Goal: Task Accomplishment & Management: Use online tool/utility

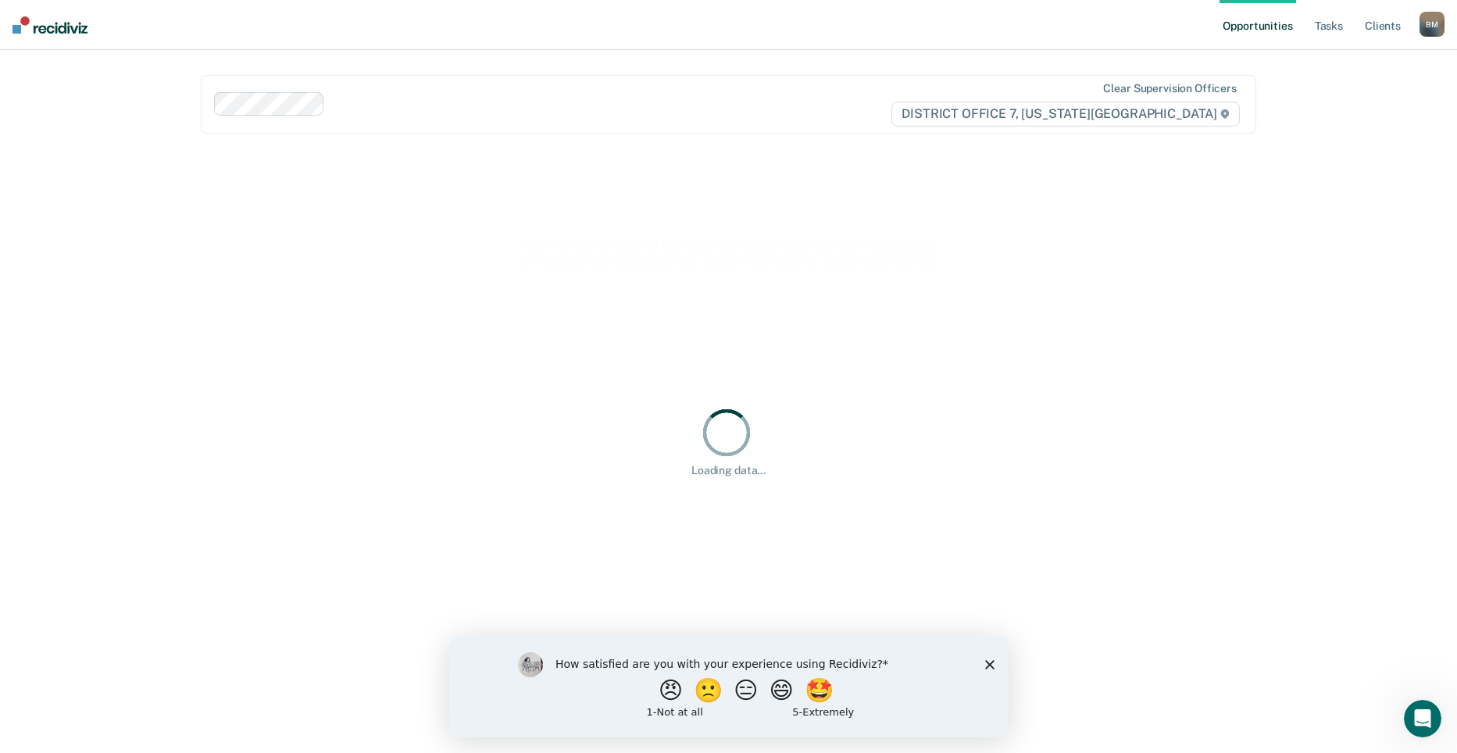
click at [992, 664] on icon "Close survey" at bounding box center [989, 664] width 9 height 9
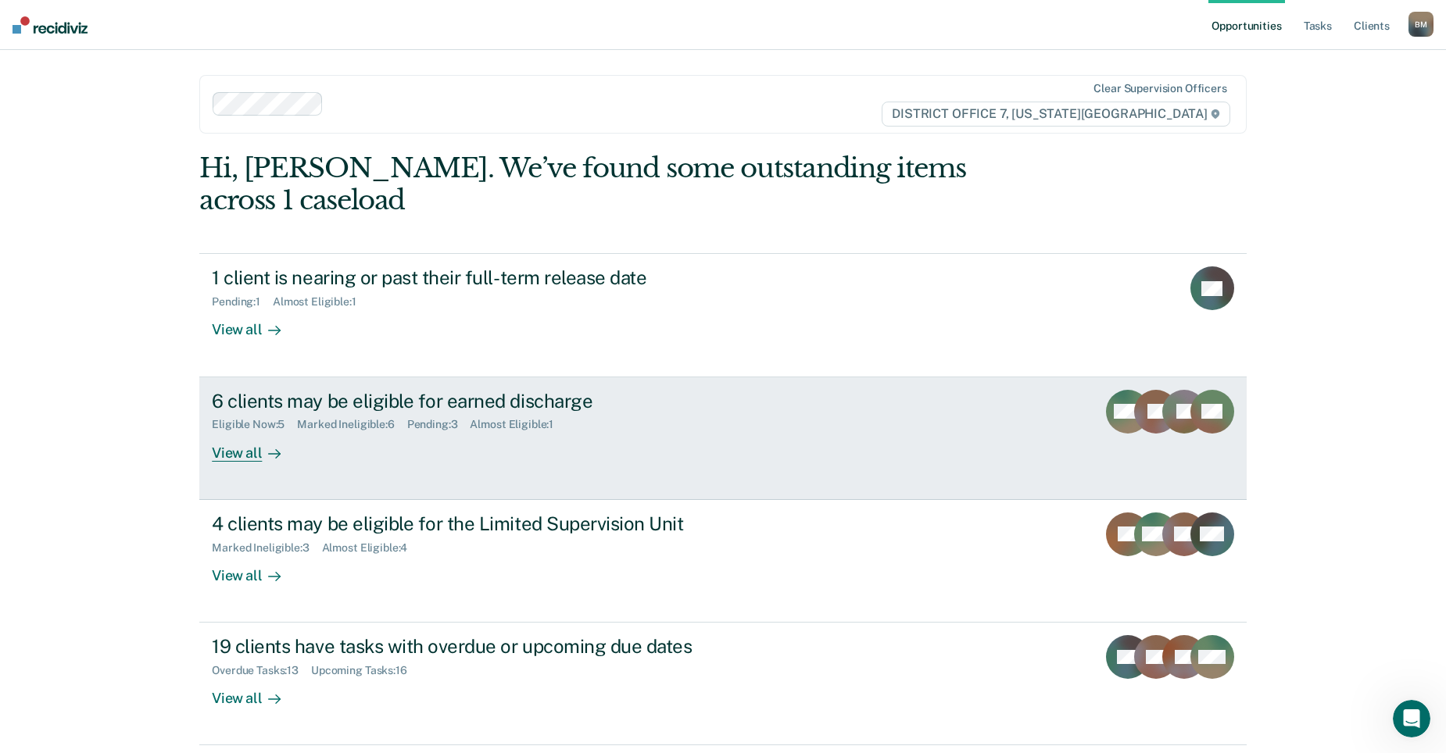
click at [553, 390] on div "6 clients may be eligible for earned discharge" at bounding box center [486, 401] width 549 height 23
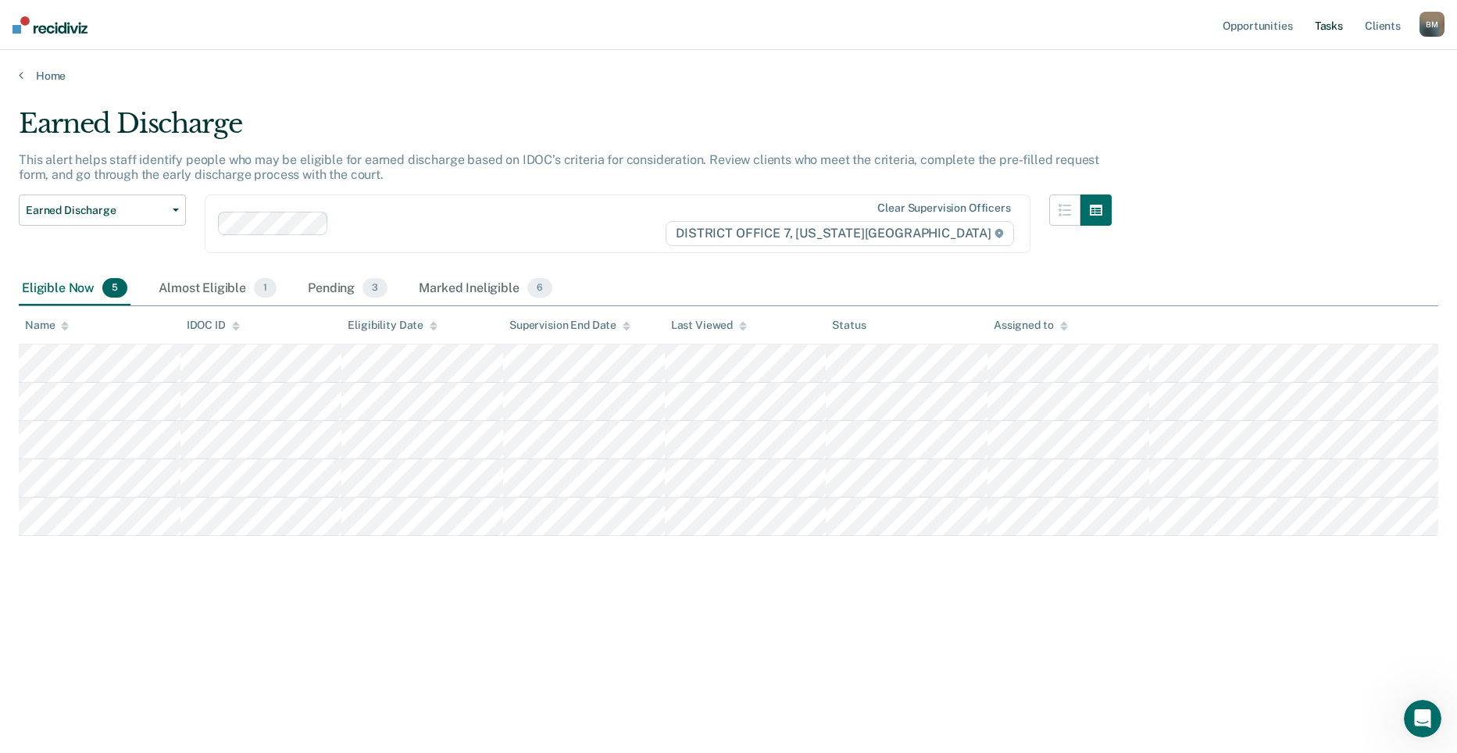
click at [1338, 29] on link "Tasks" at bounding box center [1329, 25] width 34 height 50
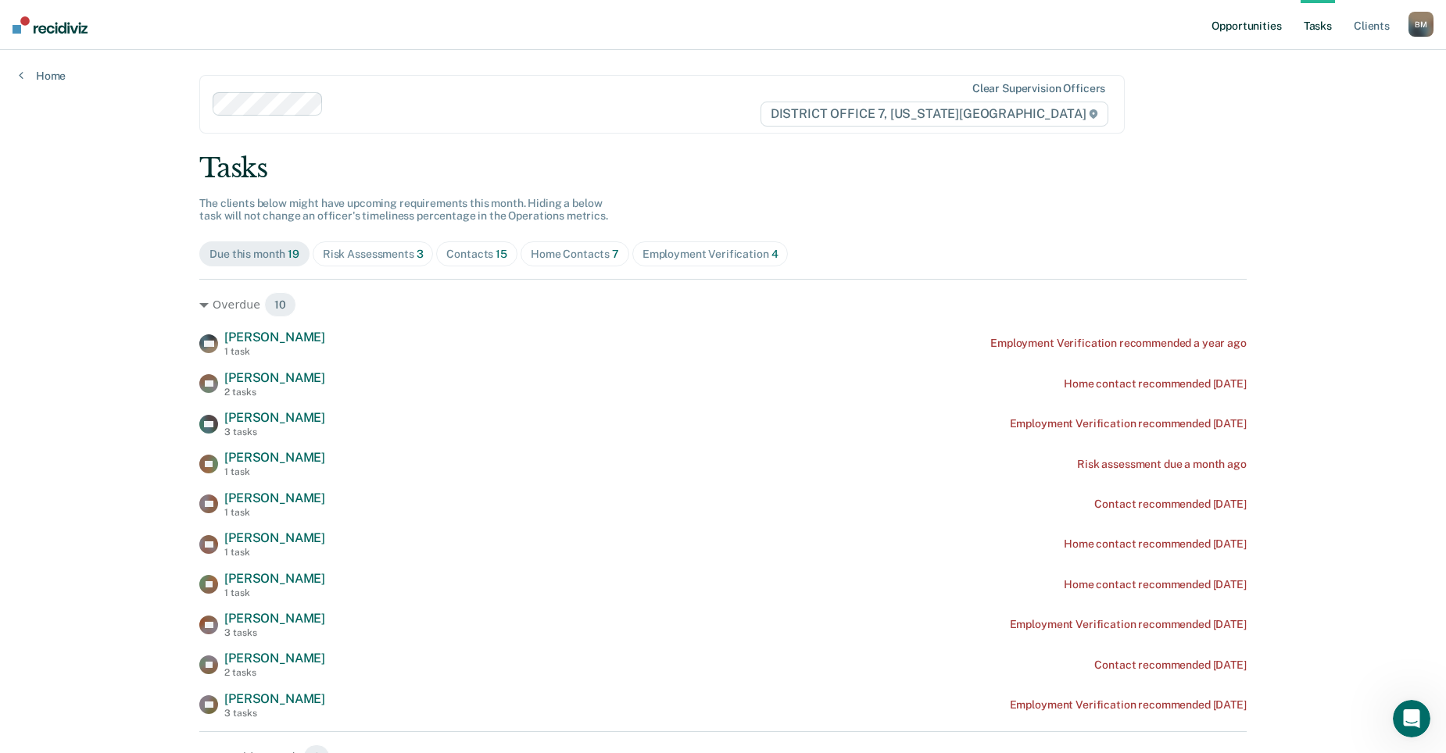
click at [1239, 13] on link "Opportunities" at bounding box center [1246, 25] width 76 height 50
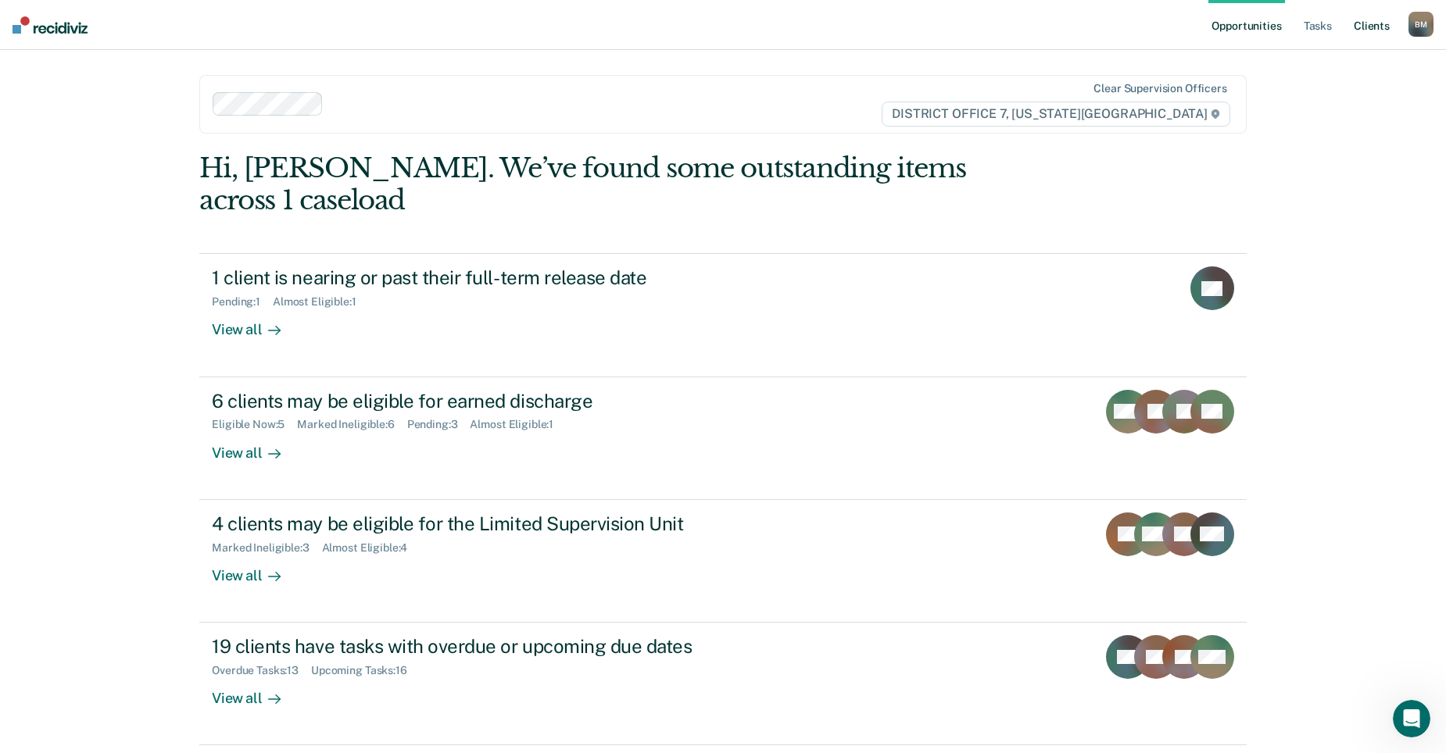
click at [1389, 29] on link "Client s" at bounding box center [1371, 25] width 42 height 50
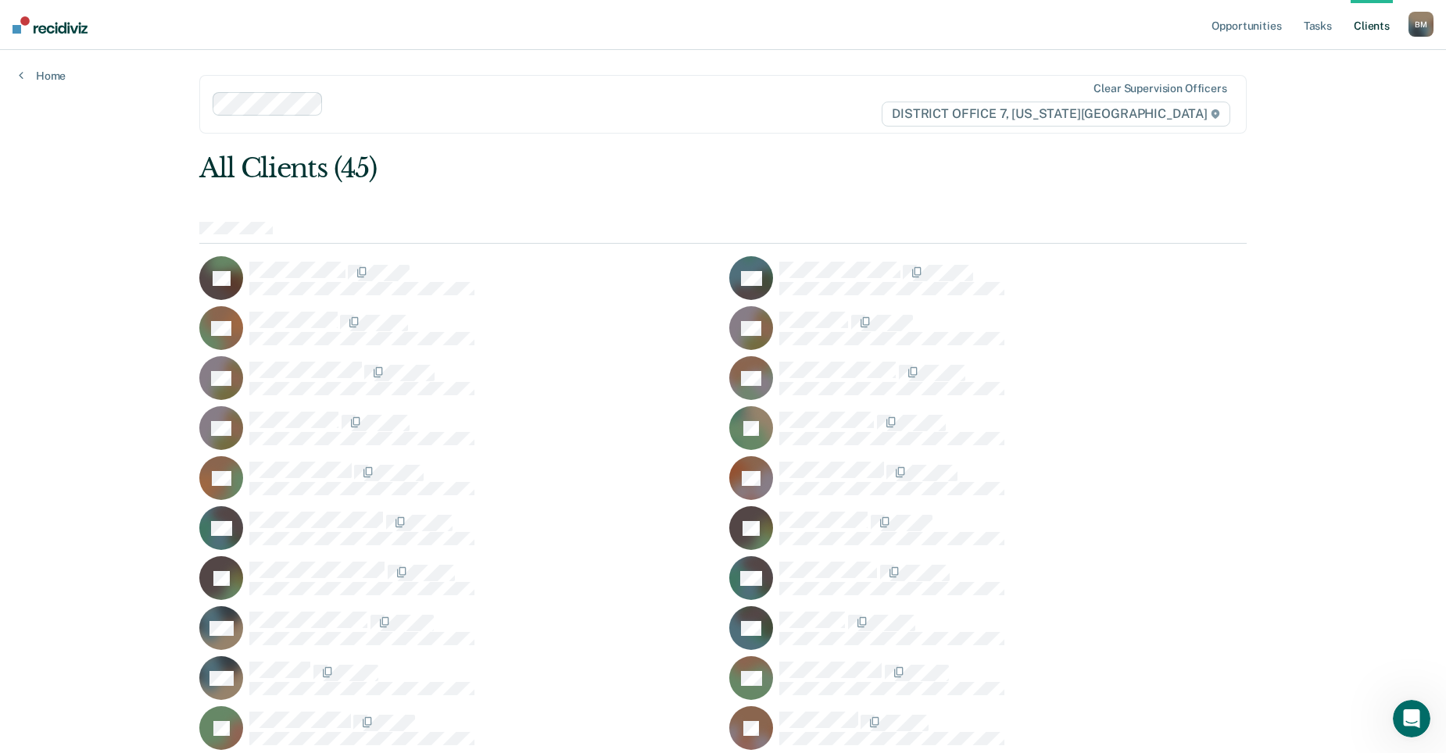
click at [1371, 30] on link "Client s" at bounding box center [1371, 25] width 42 height 50
click at [1315, 21] on link "Tasks" at bounding box center [1317, 25] width 34 height 50
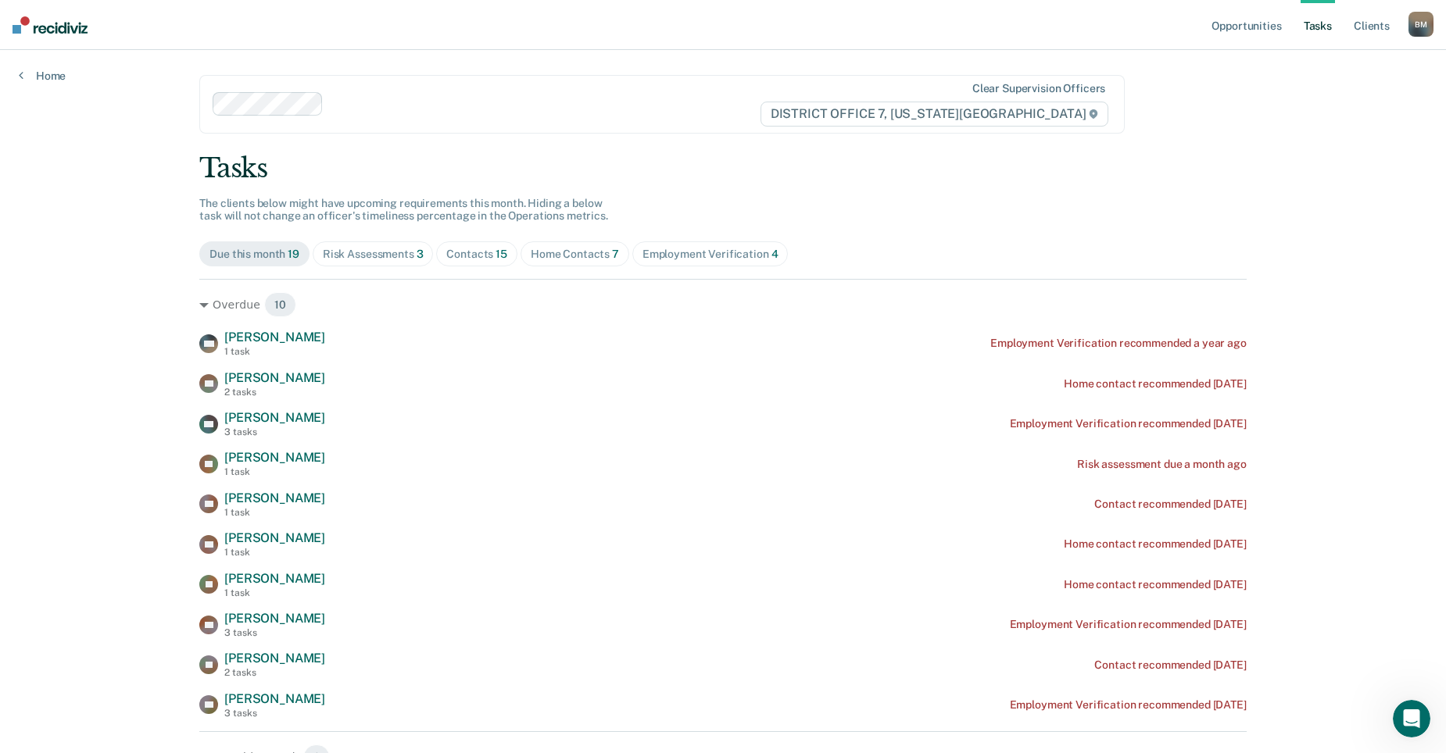
click at [474, 257] on div "Contacts 15" at bounding box center [476, 254] width 61 height 13
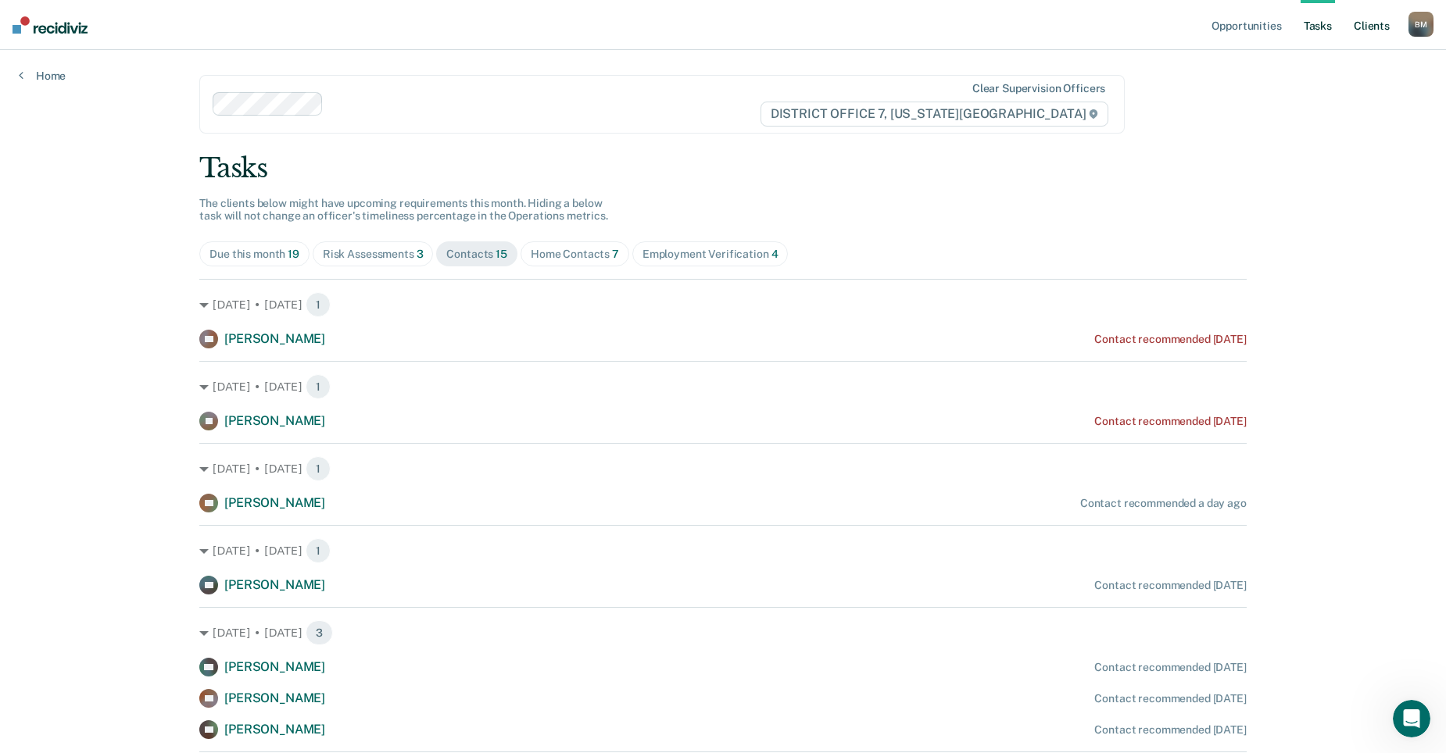
click at [1374, 23] on link "Client s" at bounding box center [1371, 25] width 42 height 50
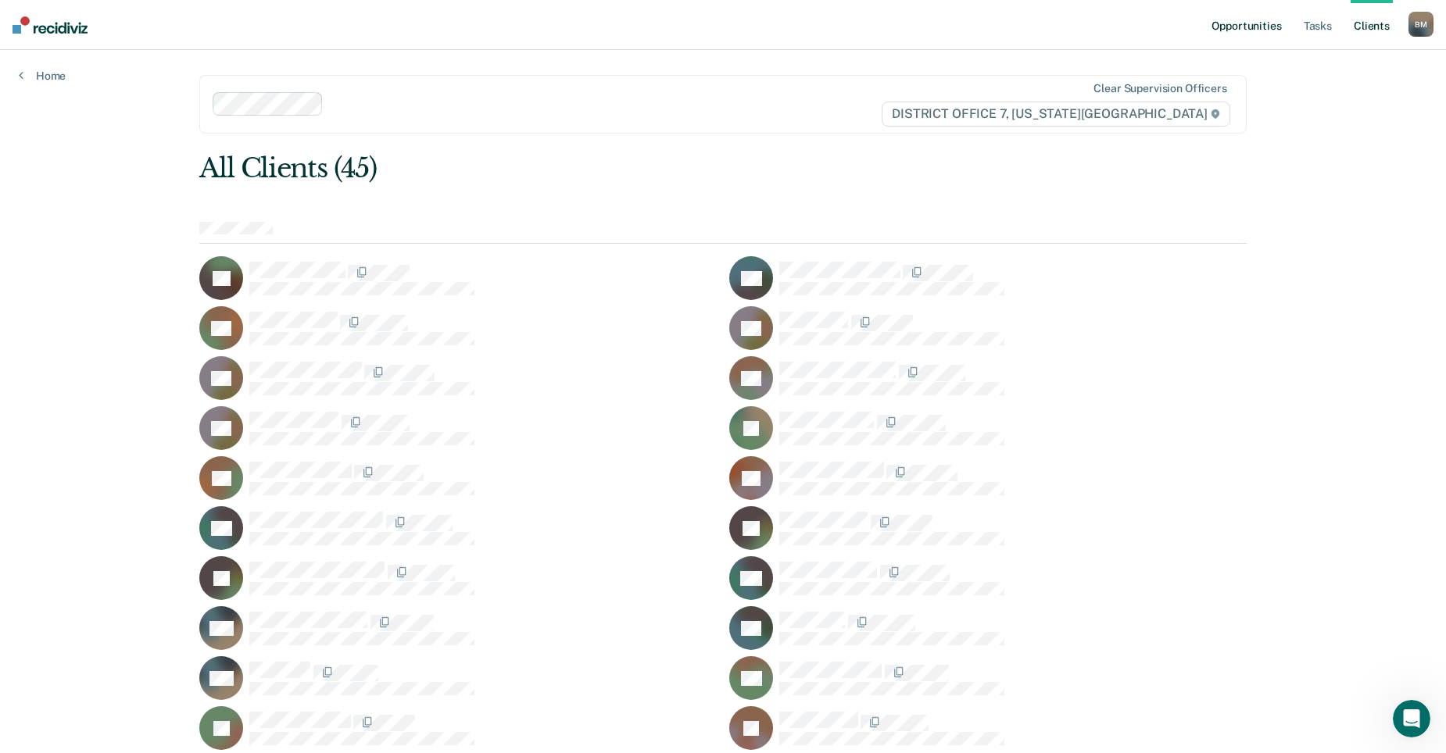
click at [1270, 23] on link "Opportunities" at bounding box center [1246, 25] width 76 height 50
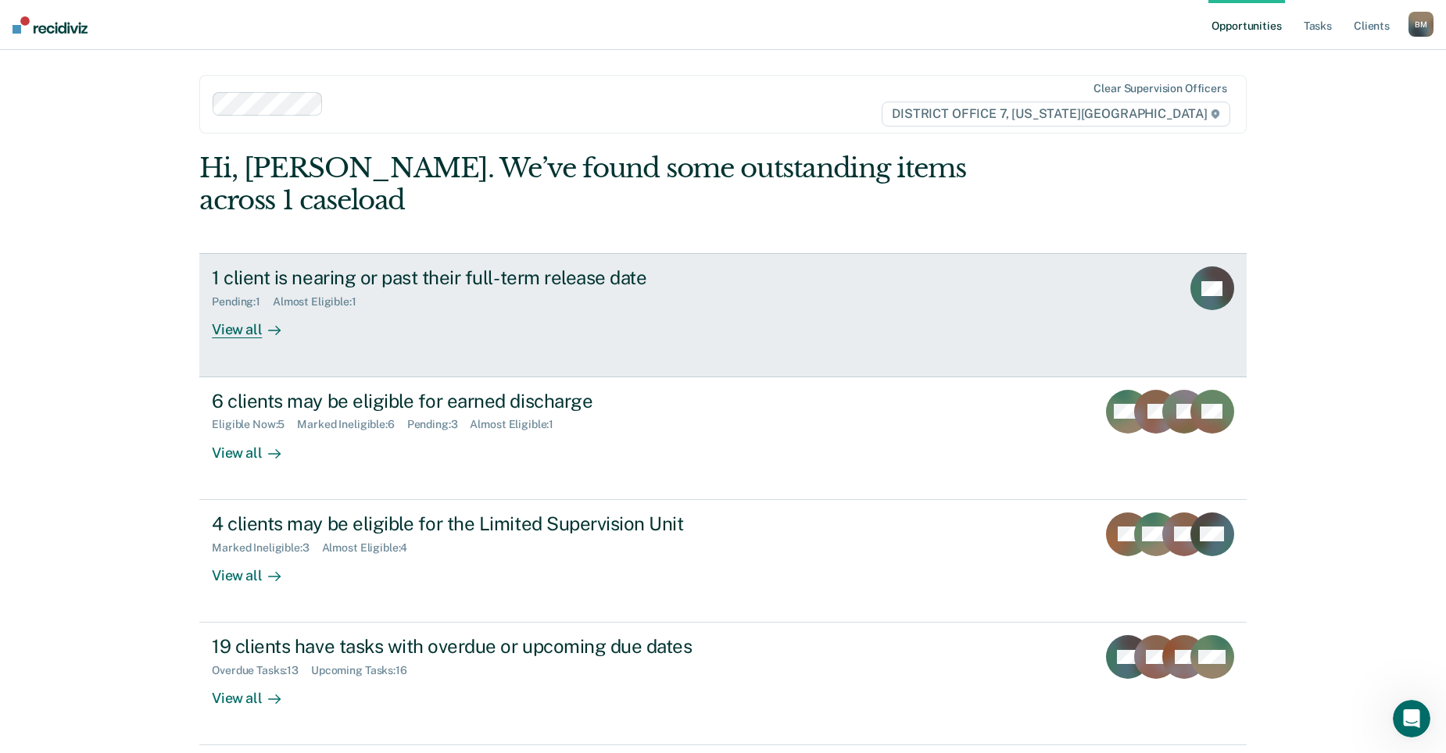
click at [565, 290] on div "1 client is nearing or past their full-term release date Pending : 1 Almost Eli…" at bounding box center [505, 302] width 586 height 72
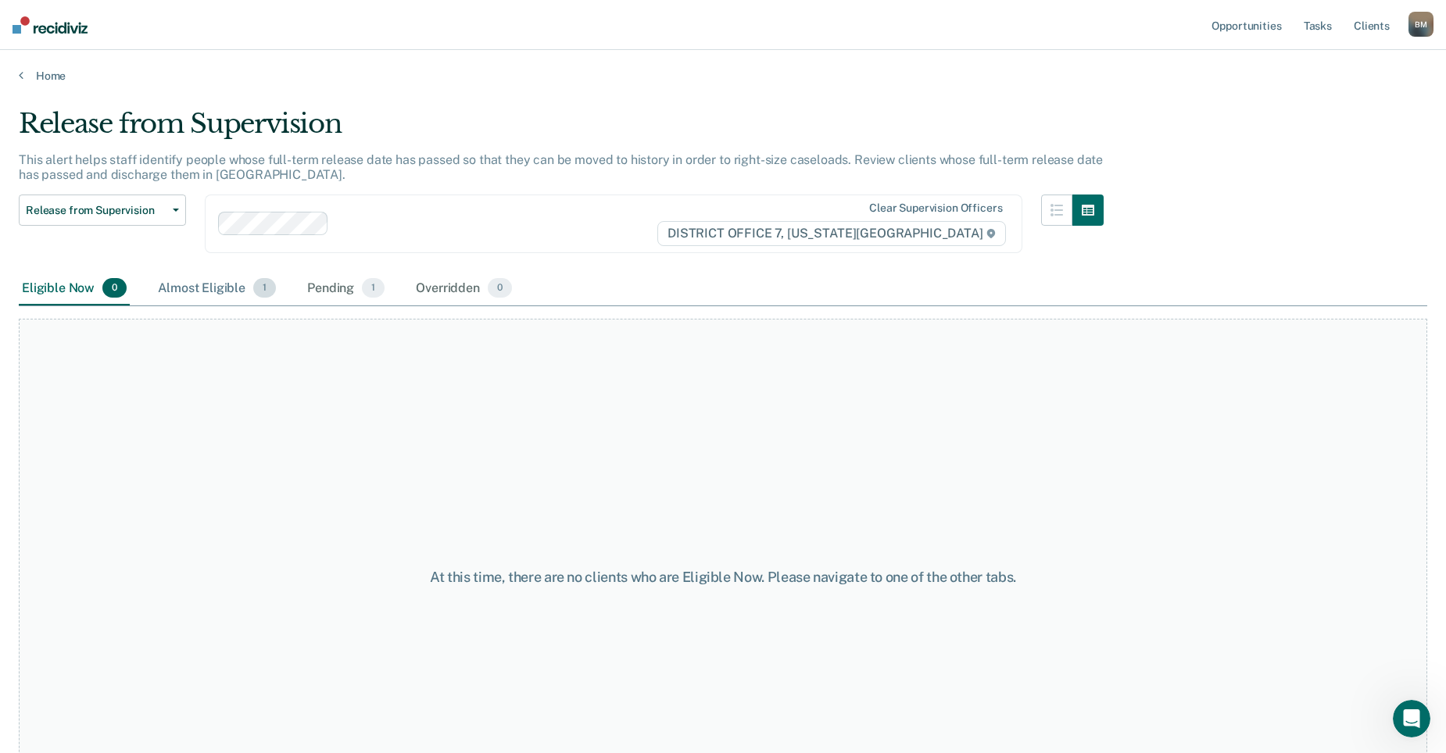
click at [220, 291] on div "Almost Eligible 1" at bounding box center [217, 289] width 124 height 34
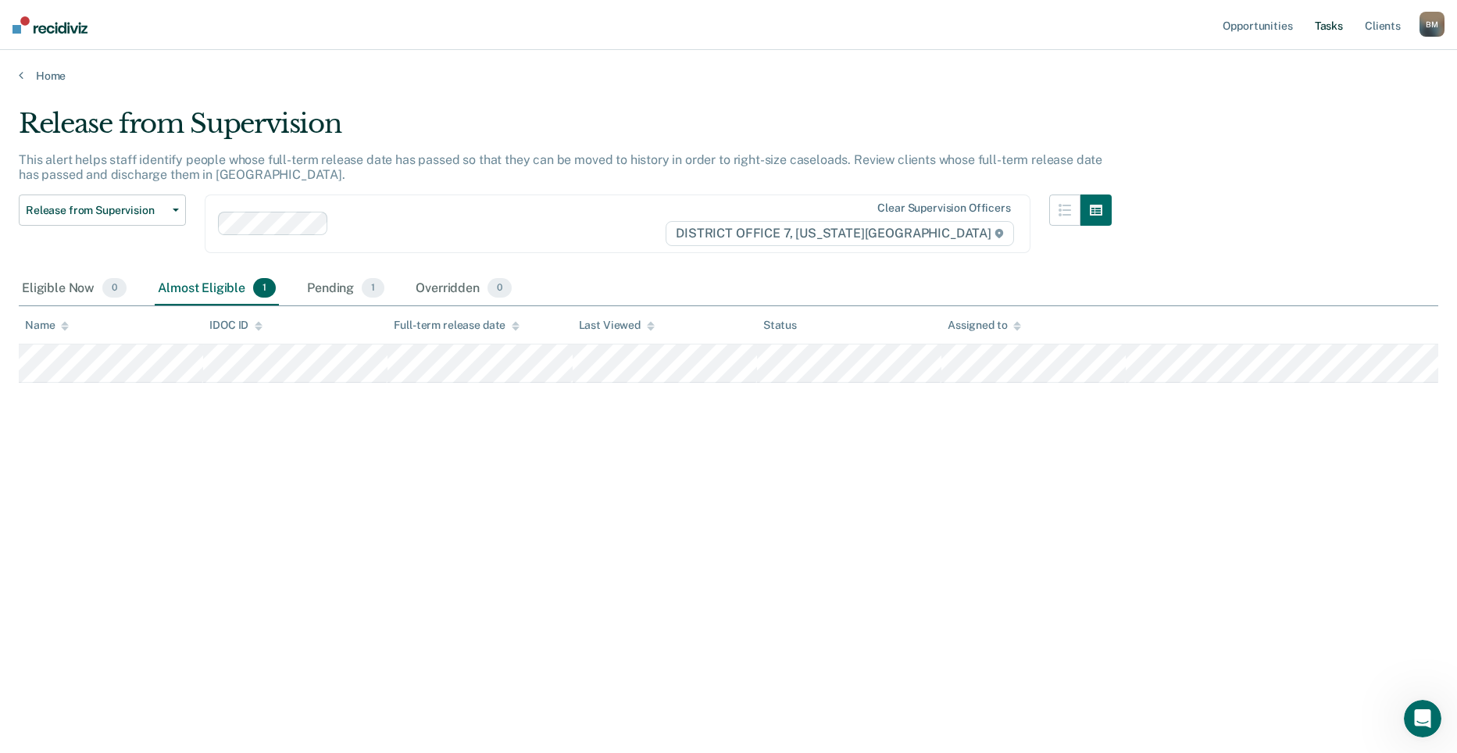
click at [1336, 18] on link "Tasks" at bounding box center [1329, 25] width 34 height 50
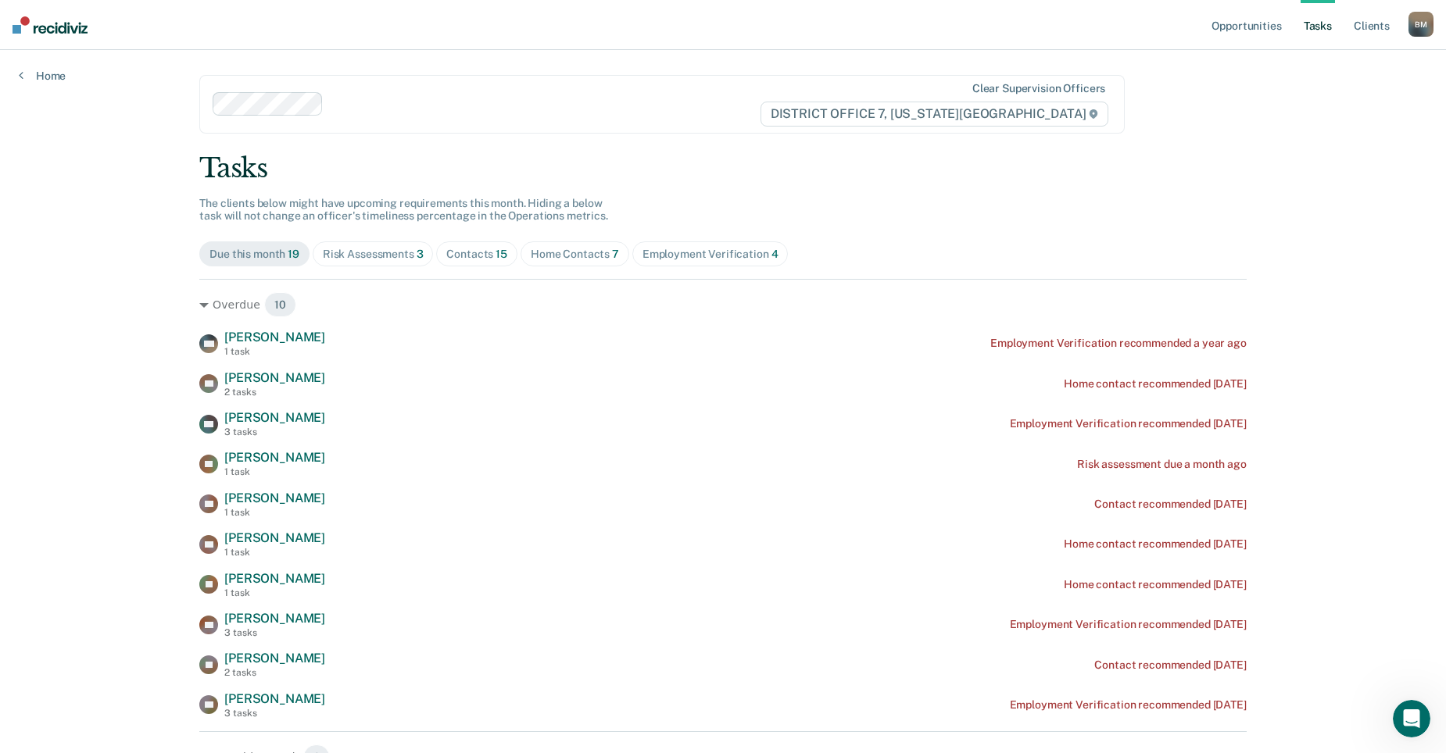
click at [382, 260] on div "Risk Assessments 3" at bounding box center [373, 254] width 101 height 13
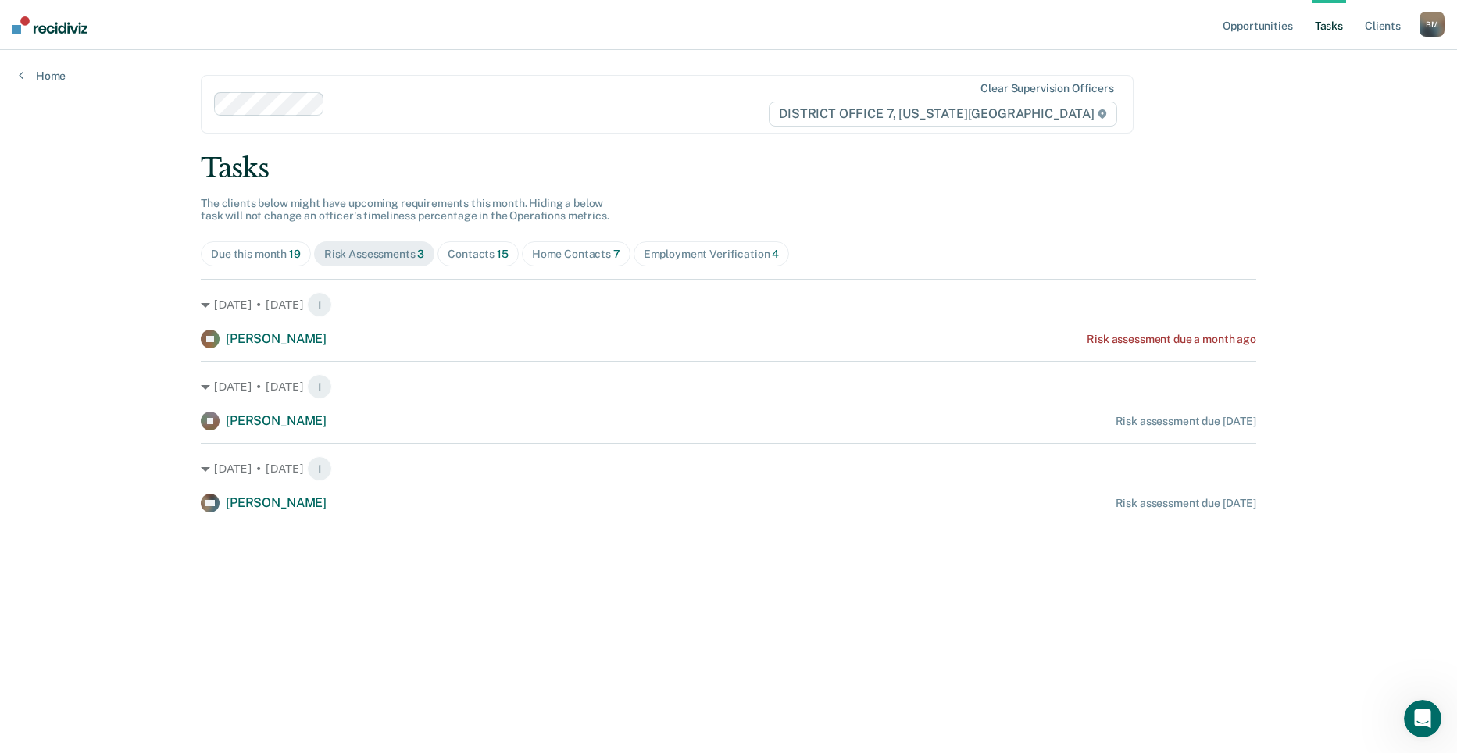
click at [255, 259] on div "Due this month 19" at bounding box center [256, 254] width 90 height 13
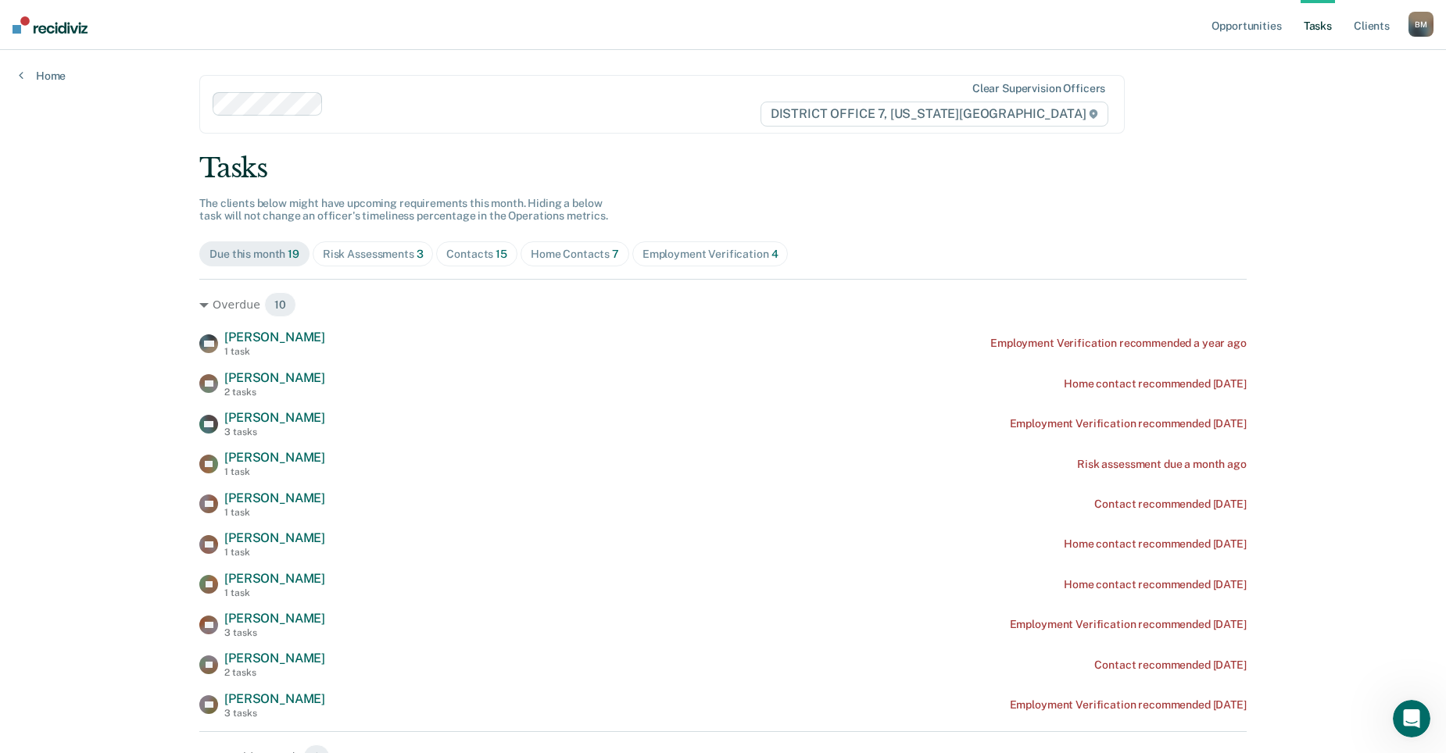
click at [666, 249] on div "Employment Verification 4" at bounding box center [710, 254] width 136 height 13
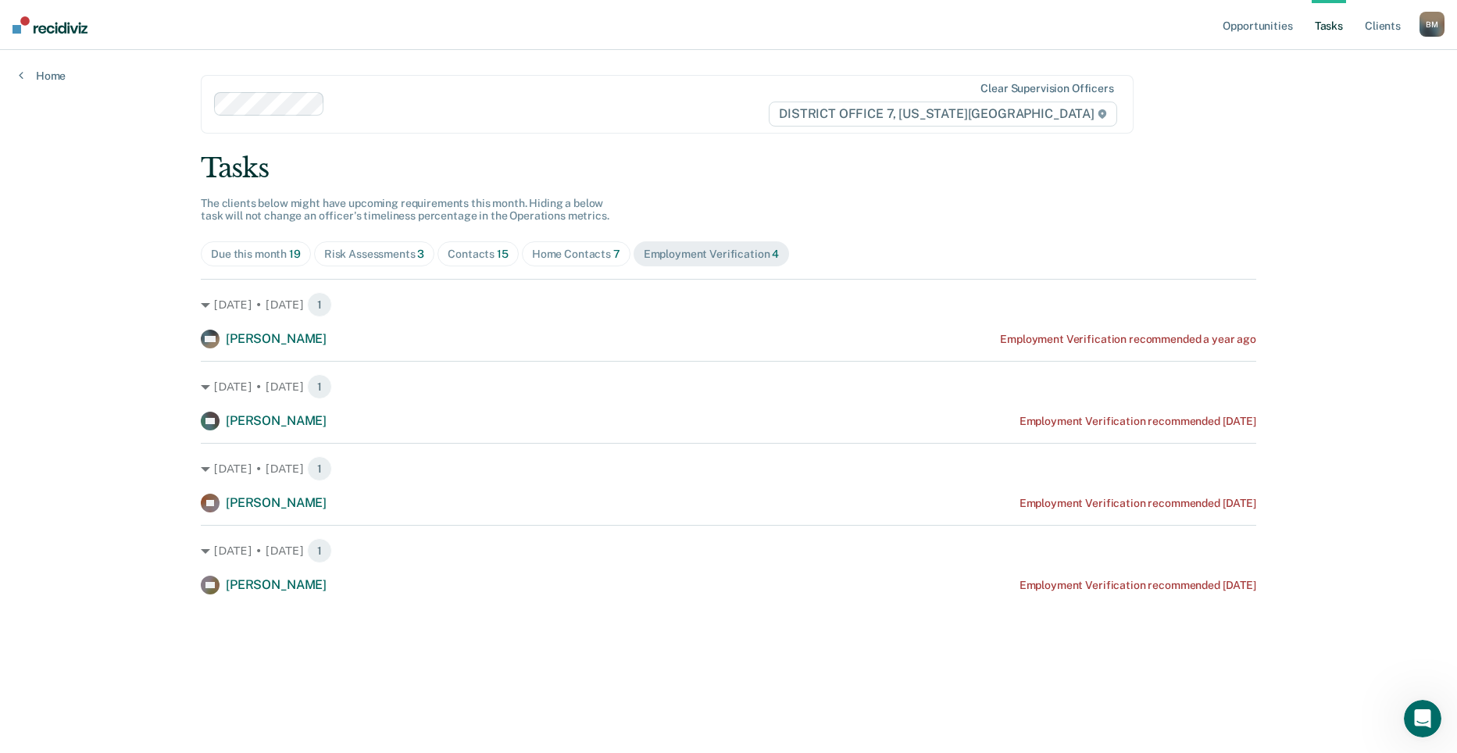
click at [376, 252] on div "Risk Assessments 3" at bounding box center [374, 254] width 101 height 13
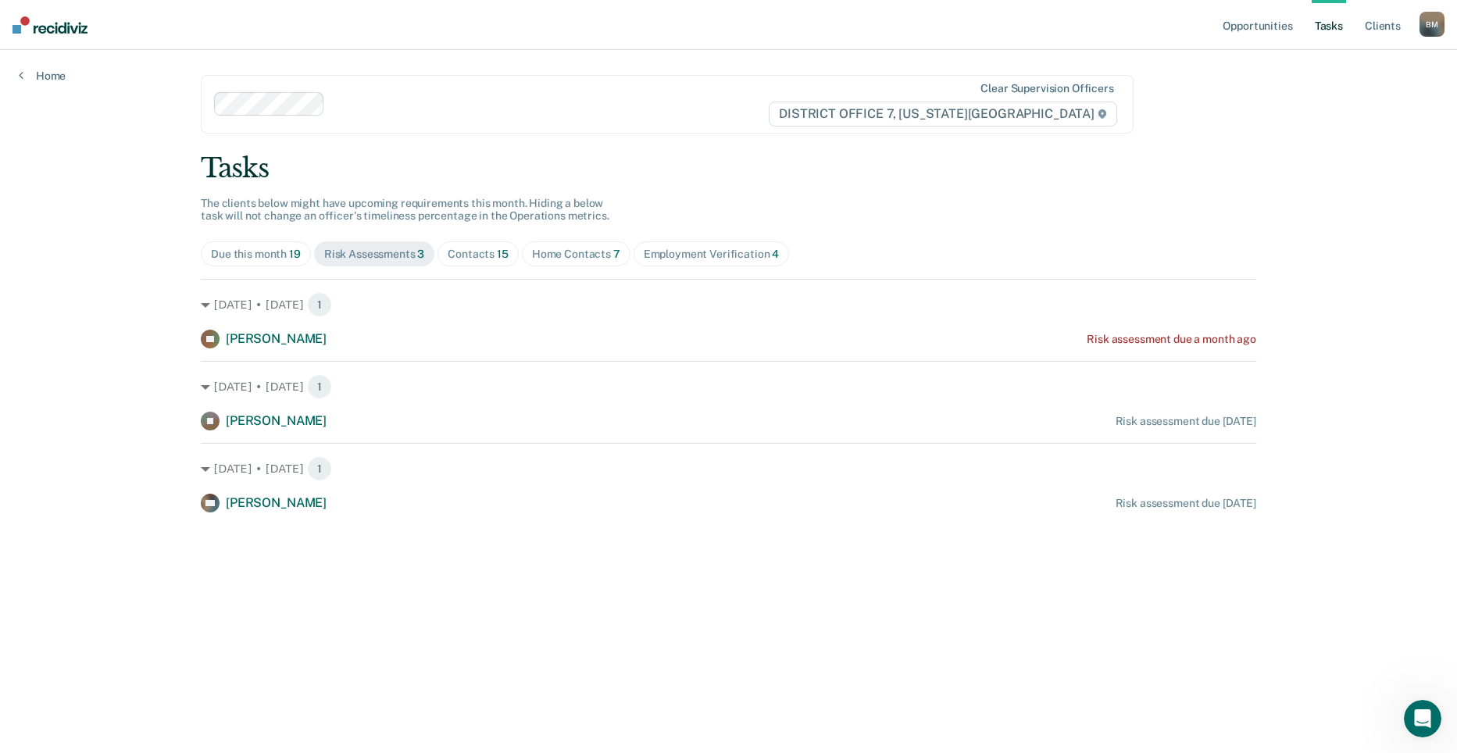
click at [467, 258] on div "Contacts 15" at bounding box center [478, 254] width 61 height 13
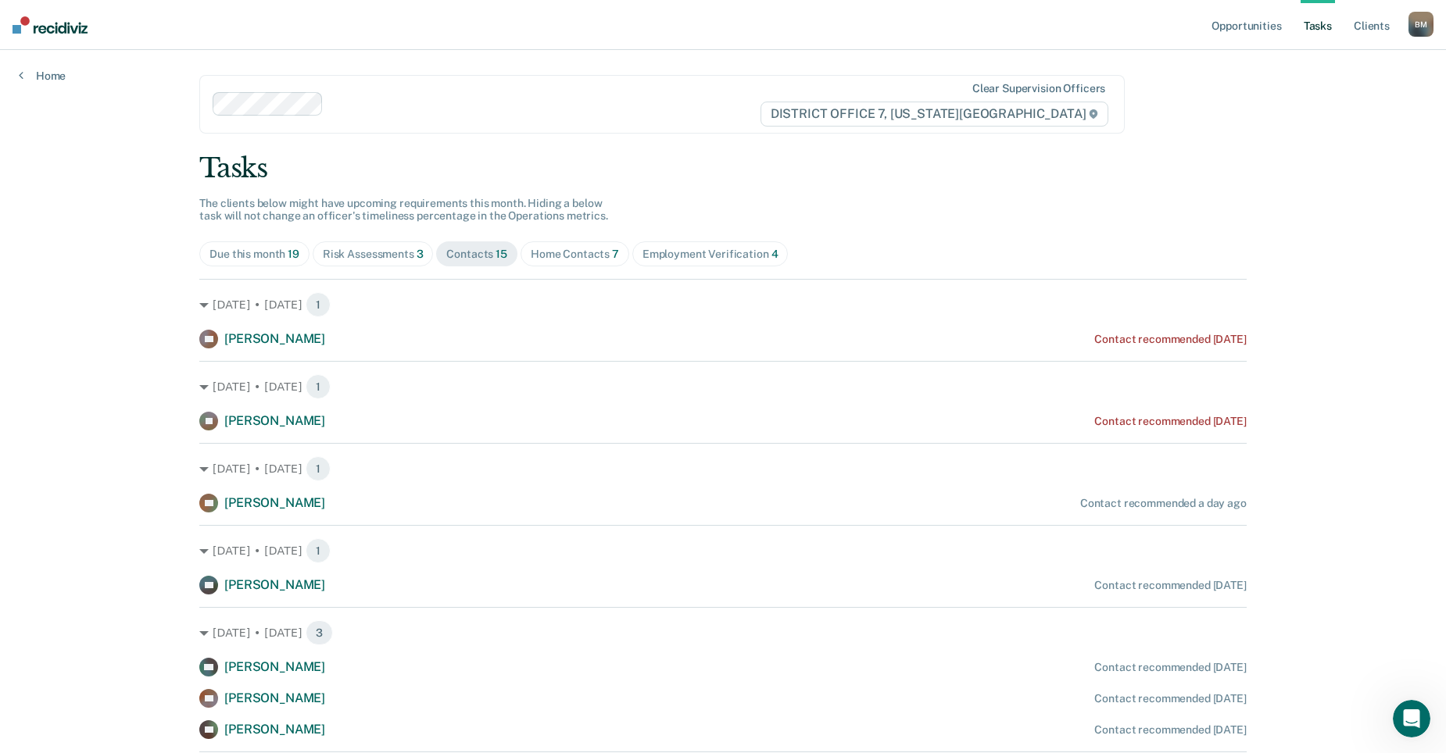
click at [202, 250] on span "Due this month 19" at bounding box center [254, 253] width 110 height 25
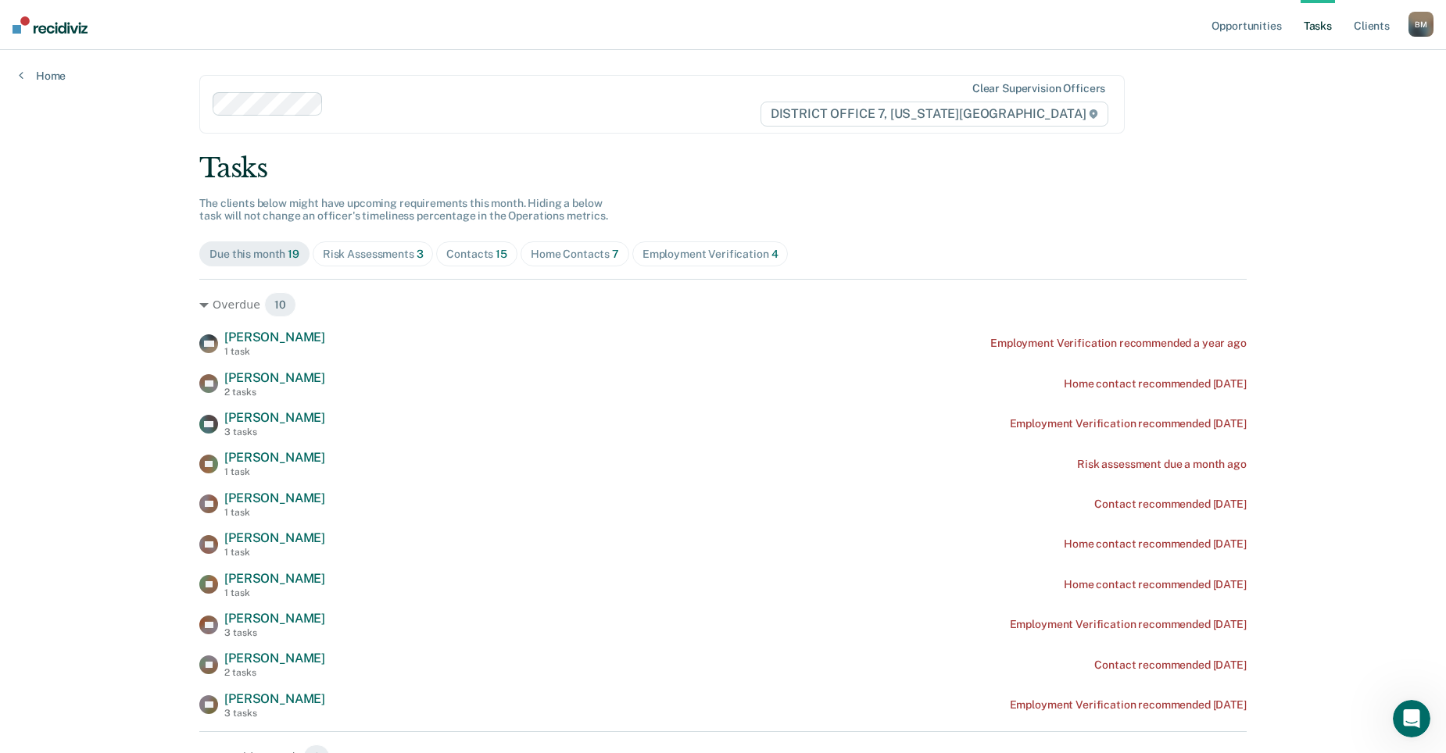
click at [354, 251] on div "Risk Assessments 3" at bounding box center [373, 254] width 101 height 13
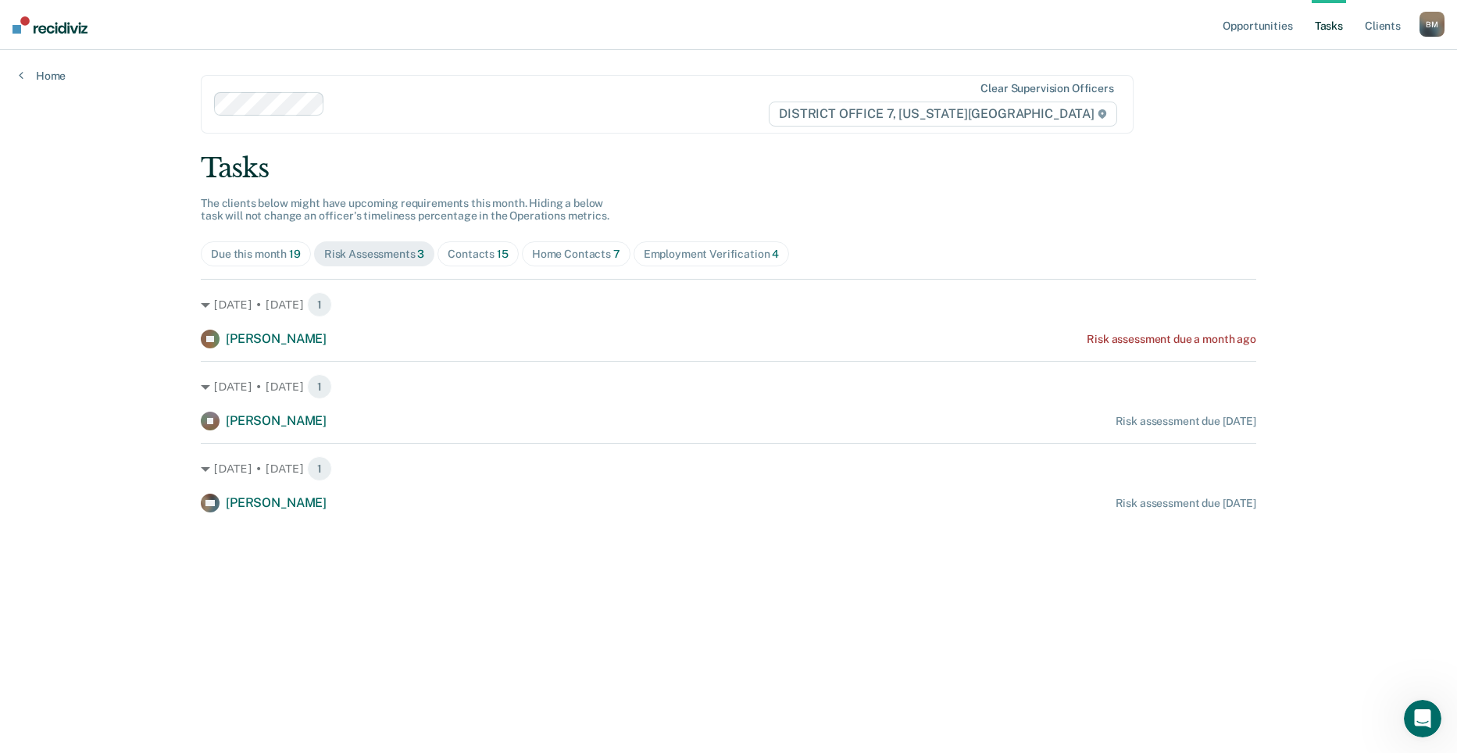
click at [282, 259] on div "Due this month 19" at bounding box center [256, 254] width 90 height 13
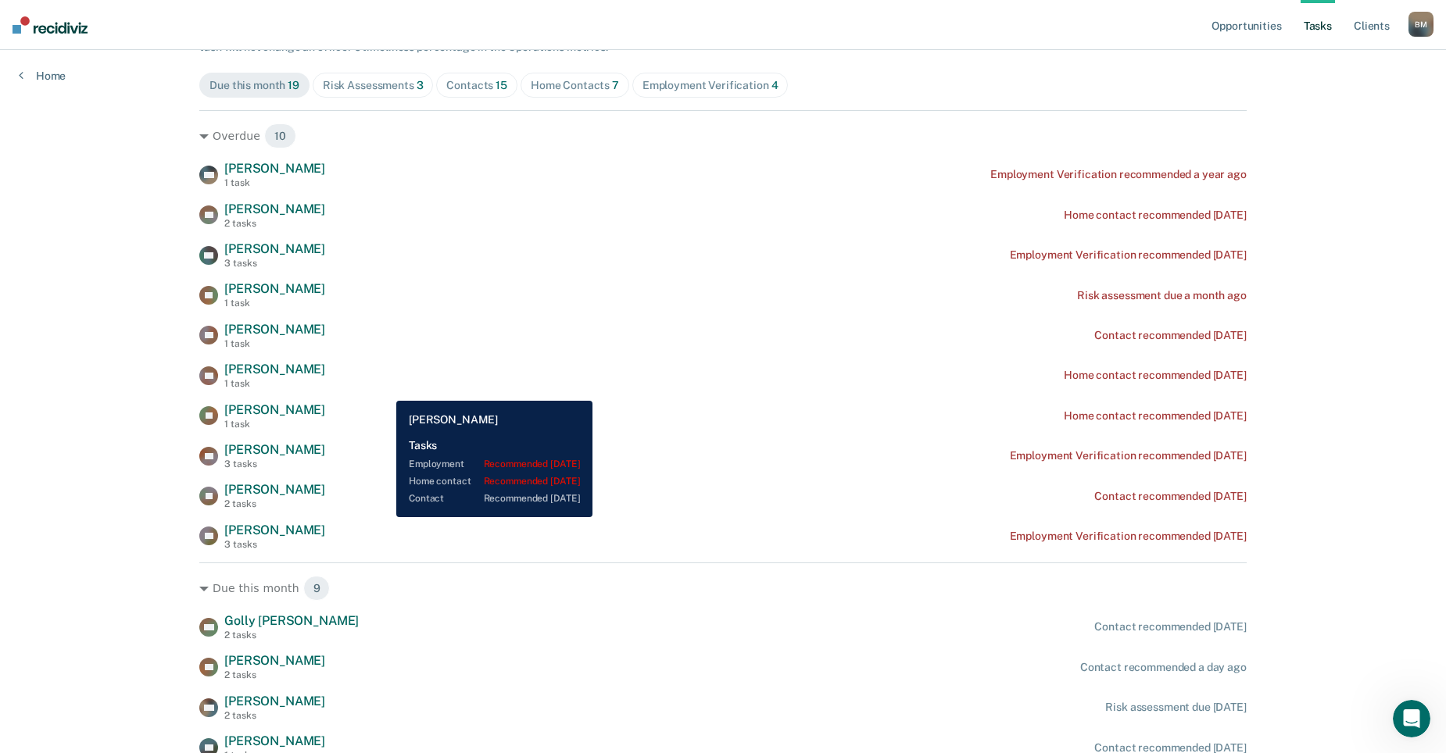
scroll to position [78, 0]
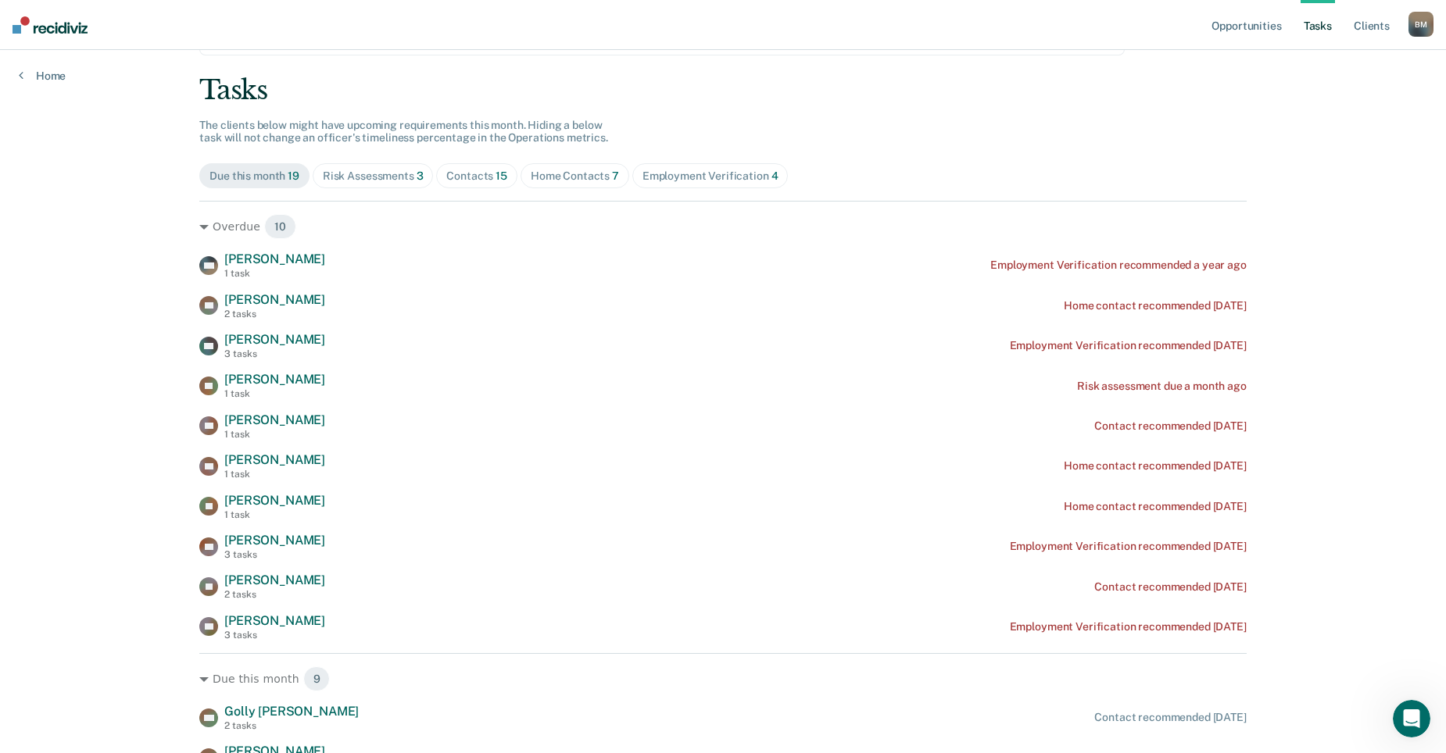
click at [457, 180] on div "Contacts 15" at bounding box center [476, 176] width 61 height 13
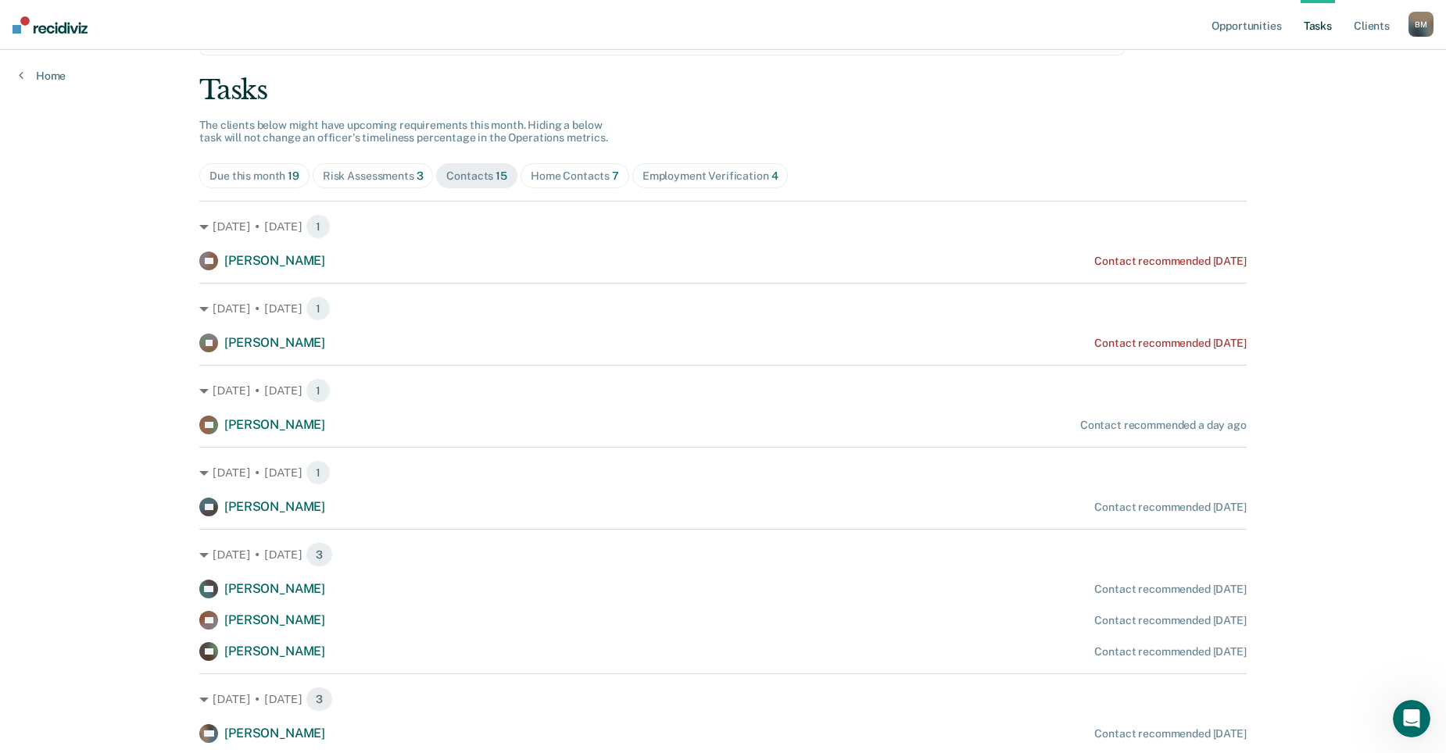
click at [388, 178] on div "Risk Assessments 3" at bounding box center [373, 176] width 101 height 13
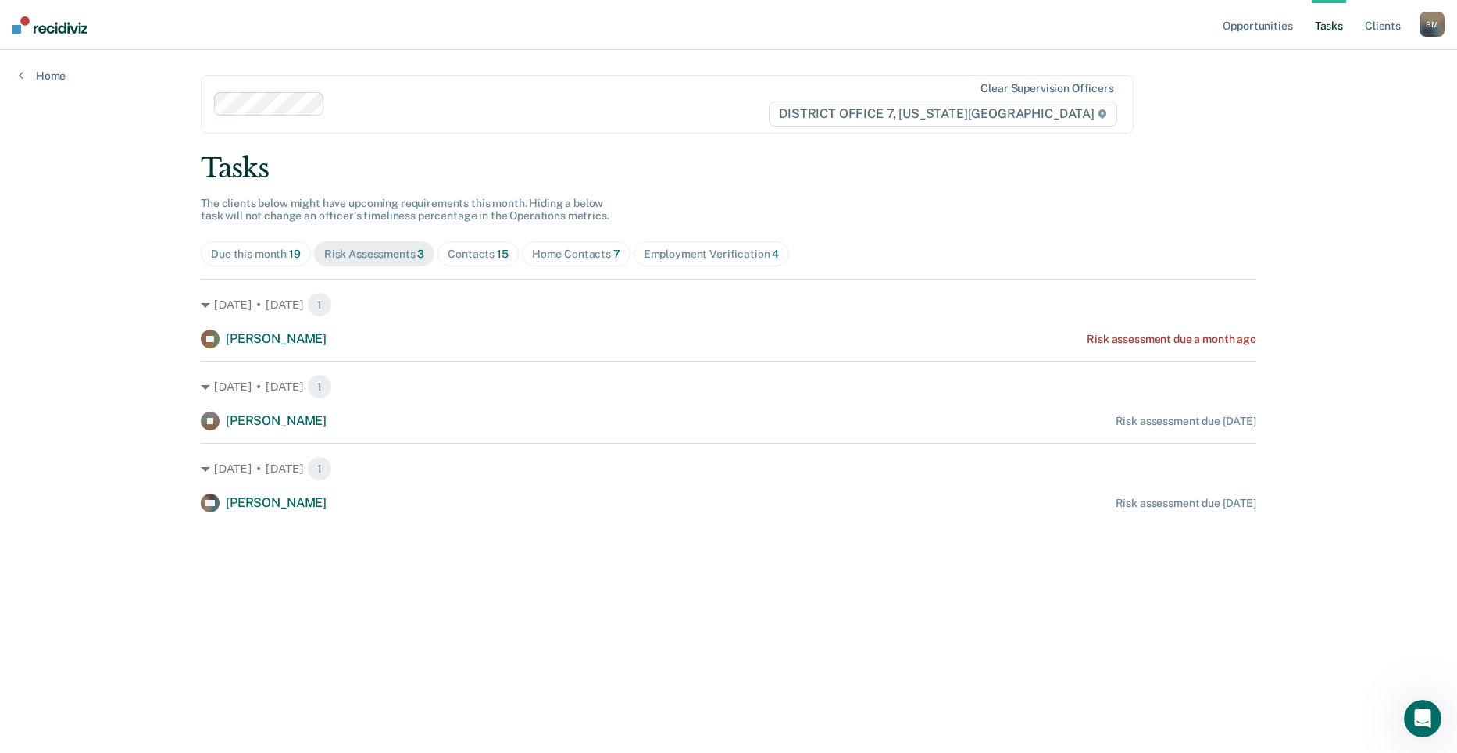
click at [758, 259] on div "Employment Verification 4" at bounding box center [712, 254] width 136 height 13
